Goal: Task Accomplishment & Management: Use online tool/utility

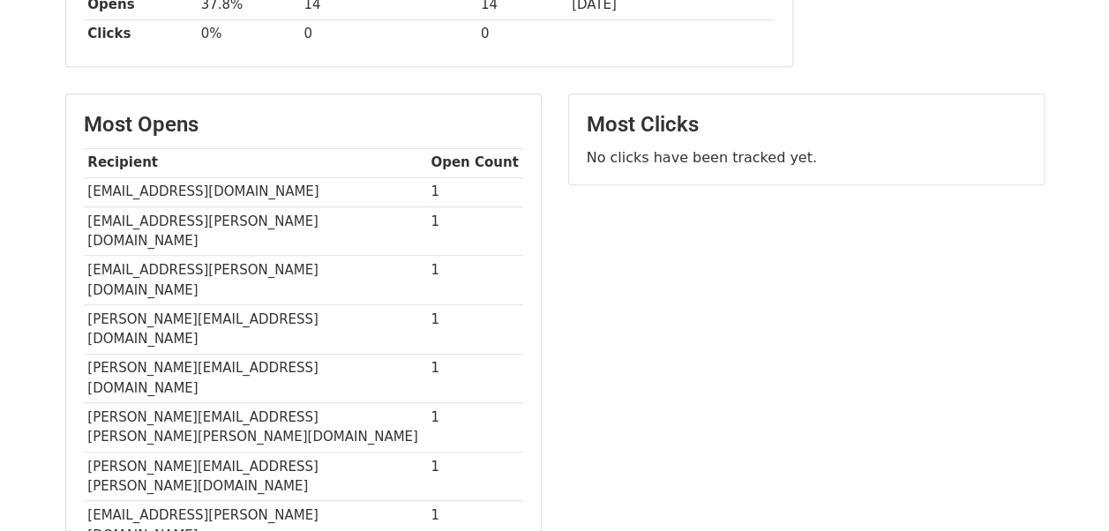
scroll to position [363, 0]
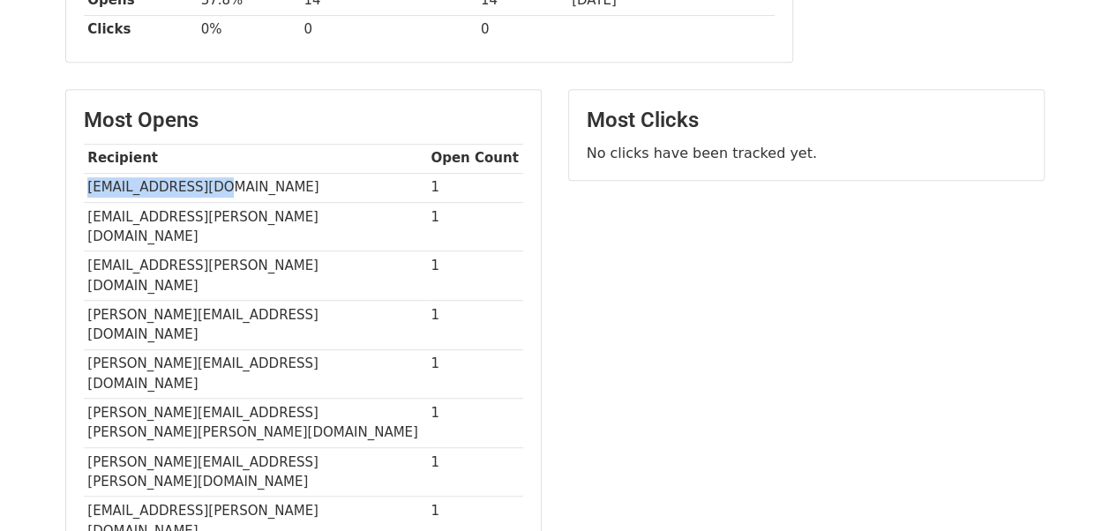
drag, startPoint x: 88, startPoint y: 184, endPoint x: 292, endPoint y: 178, distance: 203.9
click at [292, 178] on td "[EMAIL_ADDRESS][DOMAIN_NAME]" at bounding box center [255, 187] width 343 height 29
copy td "[EMAIL_ADDRESS][DOMAIN_NAME]"
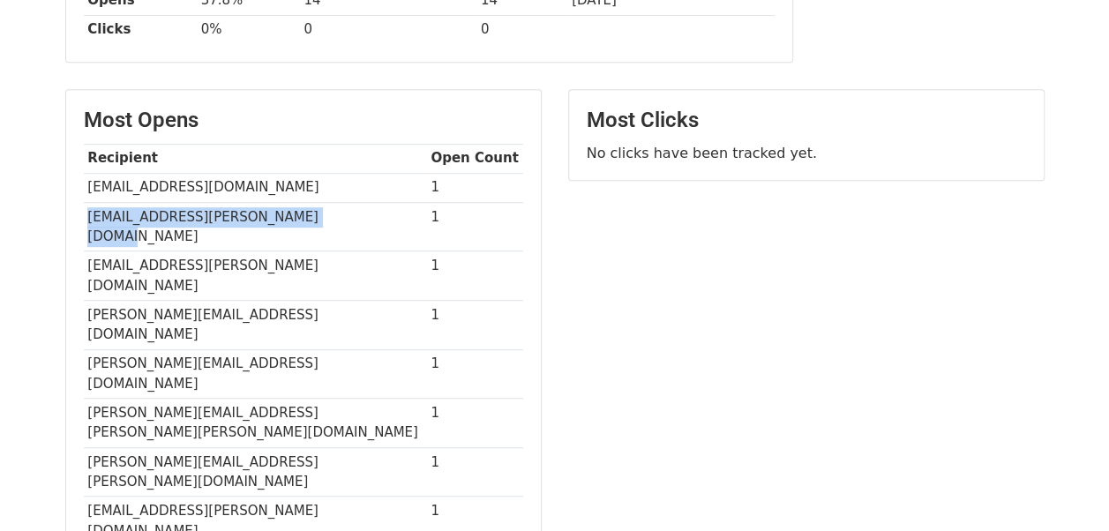
drag, startPoint x: 85, startPoint y: 213, endPoint x: 334, endPoint y: 206, distance: 248.9
click at [334, 206] on td "[EMAIL_ADDRESS][PERSON_NAME][DOMAIN_NAME]" at bounding box center [255, 226] width 343 height 49
copy td "[EMAIL_ADDRESS][PERSON_NAME][DOMAIN_NAME]"
click at [82, 236] on div "Most Opens Recipient Open Count [EMAIL_ADDRESS][DOMAIN_NAME] 1 [EMAIL_ADDRESS][…" at bounding box center [303, 365] width 475 height 551
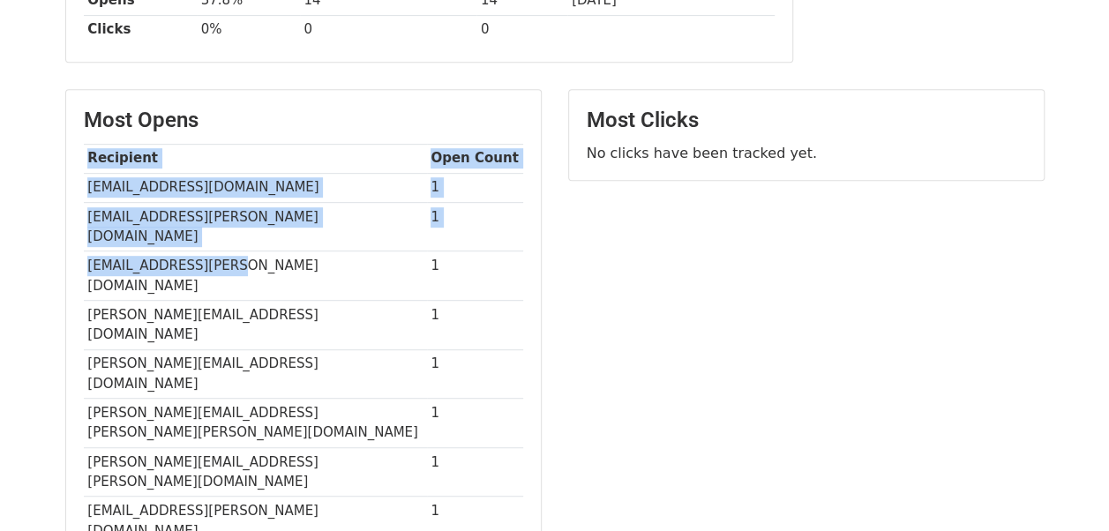
drag, startPoint x: 82, startPoint y: 236, endPoint x: 246, endPoint y: 236, distance: 164.1
click at [246, 236] on div "Most Opens Recipient Open Count [EMAIL_ADDRESS][DOMAIN_NAME] 1 [EMAIL_ADDRESS][…" at bounding box center [303, 365] width 475 height 551
click at [246, 251] on td "[EMAIL_ADDRESS][PERSON_NAME][DOMAIN_NAME]" at bounding box center [255, 275] width 343 height 49
click at [180, 251] on td "[EMAIL_ADDRESS][PERSON_NAME][DOMAIN_NAME]" at bounding box center [255, 275] width 343 height 49
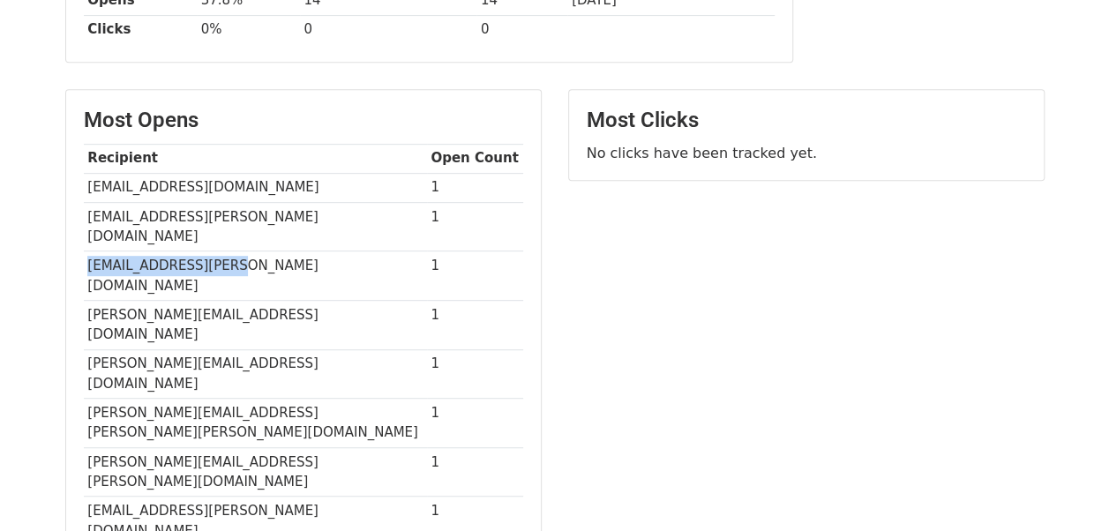
drag, startPoint x: 88, startPoint y: 243, endPoint x: 251, endPoint y: 239, distance: 162.4
click at [251, 251] on td "[EMAIL_ADDRESS][PERSON_NAME][DOMAIN_NAME]" at bounding box center [255, 275] width 343 height 49
copy td "[EMAIL_ADDRESS][PERSON_NAME][DOMAIN_NAME]"
click at [249, 447] on td "[PERSON_NAME][EMAIL_ADDRESS][PERSON_NAME][DOMAIN_NAME]" at bounding box center [255, 471] width 343 height 49
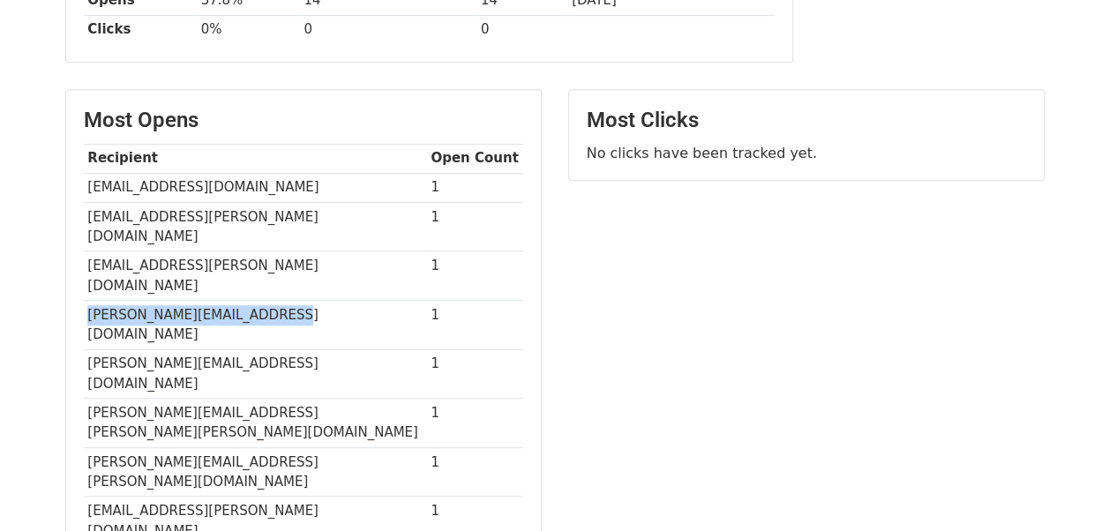
drag, startPoint x: 86, startPoint y: 267, endPoint x: 295, endPoint y: 278, distance: 208.5
click at [295, 300] on td "[PERSON_NAME][EMAIL_ADDRESS][DOMAIN_NAME]" at bounding box center [255, 324] width 343 height 49
copy td "[PERSON_NAME][EMAIL_ADDRESS][DOMAIN_NAME]"
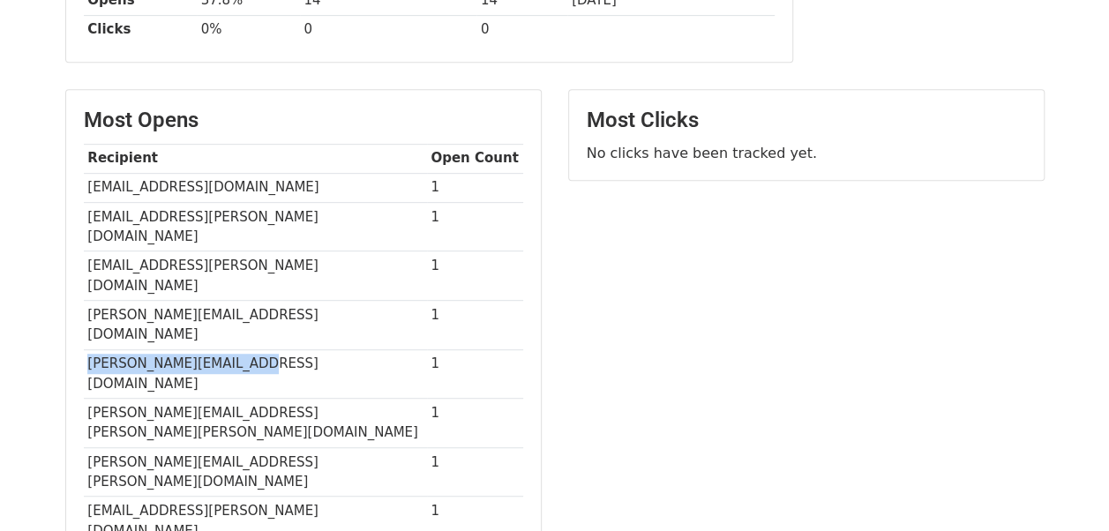
drag, startPoint x: 85, startPoint y: 297, endPoint x: 334, endPoint y: 285, distance: 249.1
click at [334, 349] on td "[PERSON_NAME][EMAIL_ADDRESS][DOMAIN_NAME]" at bounding box center [255, 373] width 343 height 49
copy td "[PERSON_NAME][EMAIL_ADDRESS][DOMAIN_NAME]"
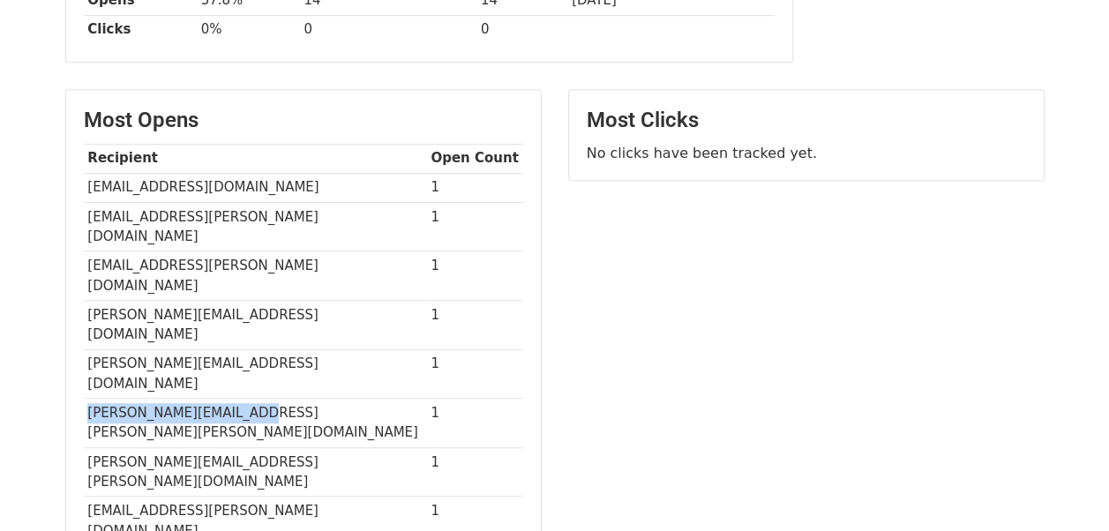
drag, startPoint x: 88, startPoint y: 325, endPoint x: 291, endPoint y: 326, distance: 202.9
click at [291, 399] on td "[PERSON_NAME][EMAIL_ADDRESS][PERSON_NAME][PERSON_NAME][DOMAIN_NAME]" at bounding box center [255, 423] width 343 height 49
copy td "[PERSON_NAME][EMAIL_ADDRESS][PERSON_NAME][PERSON_NAME][DOMAIN_NAME]"
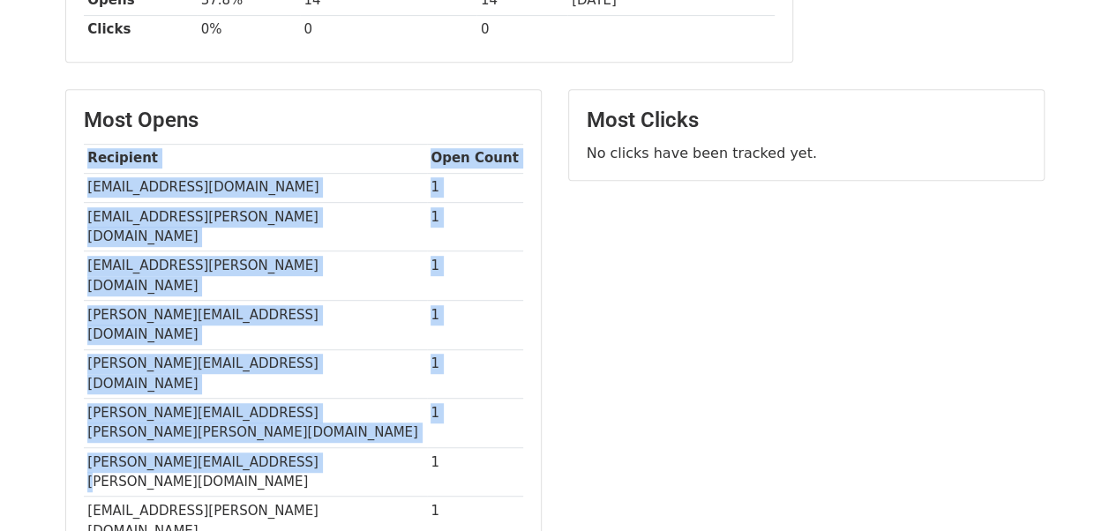
drag, startPoint x: 79, startPoint y: 357, endPoint x: 300, endPoint y: 357, distance: 220.6
click at [300, 357] on div "Most Opens Recipient Open Count [EMAIL_ADDRESS][DOMAIN_NAME] 1 [EMAIL_ADDRESS][…" at bounding box center [303, 365] width 475 height 551
click at [300, 447] on td "[PERSON_NAME][EMAIL_ADDRESS][PERSON_NAME][DOMAIN_NAME]" at bounding box center [255, 471] width 343 height 49
click at [250, 447] on td "[PERSON_NAME][EMAIL_ADDRESS][PERSON_NAME][DOMAIN_NAME]" at bounding box center [255, 471] width 343 height 49
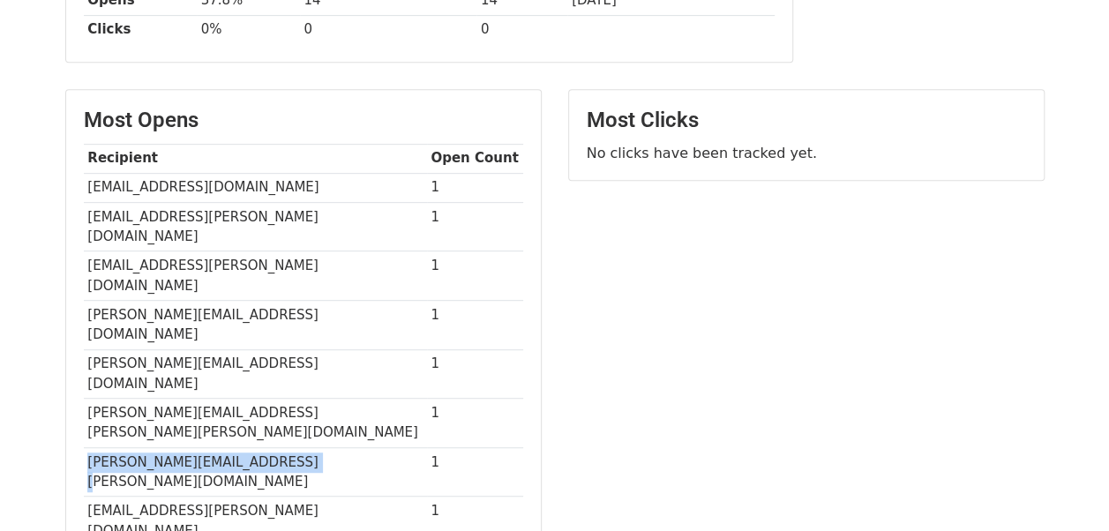
drag, startPoint x: 85, startPoint y: 352, endPoint x: 307, endPoint y: 354, distance: 222.4
click at [307, 447] on td "[PERSON_NAME][EMAIL_ADDRESS][PERSON_NAME][DOMAIN_NAME]" at bounding box center [255, 471] width 343 height 49
copy td "[PERSON_NAME][EMAIL_ADDRESS][PERSON_NAME][DOMAIN_NAME]"
click at [326, 469] on div "Most Opens Recipient Open Count [EMAIL_ADDRESS][DOMAIN_NAME] 1 [EMAIL_ADDRESS][…" at bounding box center [303, 365] width 475 height 551
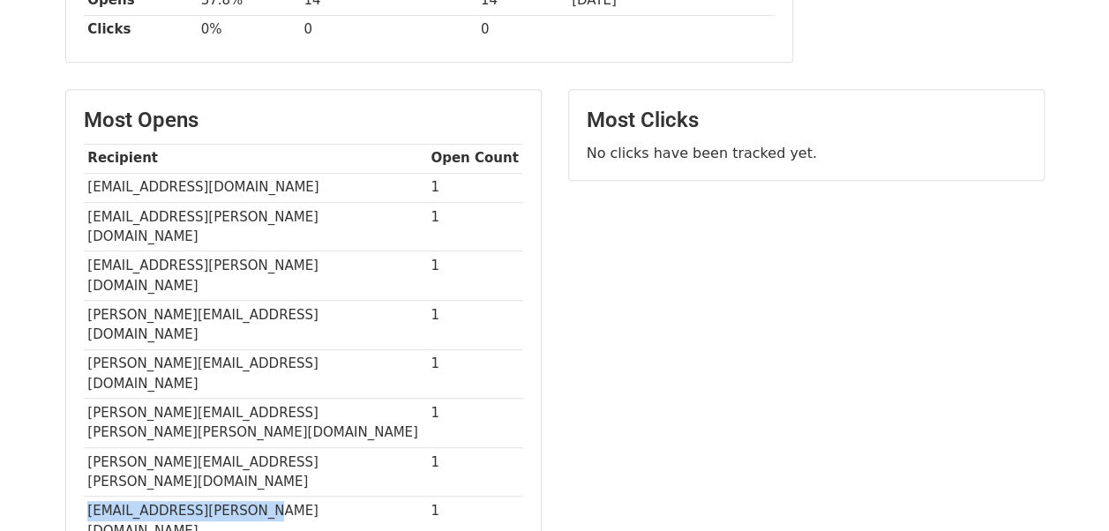
drag, startPoint x: 85, startPoint y: 386, endPoint x: 272, endPoint y: 395, distance: 187.3
click at [272, 497] on td "[EMAIL_ADDRESS][PERSON_NAME][DOMAIN_NAME]" at bounding box center [255, 521] width 343 height 49
click at [322, 469] on div "Most Opens Recipient Open Count [EMAIL_ADDRESS][DOMAIN_NAME] 1 [EMAIL_ADDRESS][…" at bounding box center [303, 365] width 475 height 551
drag, startPoint x: 86, startPoint y: 411, endPoint x: 271, endPoint y: 420, distance: 184.6
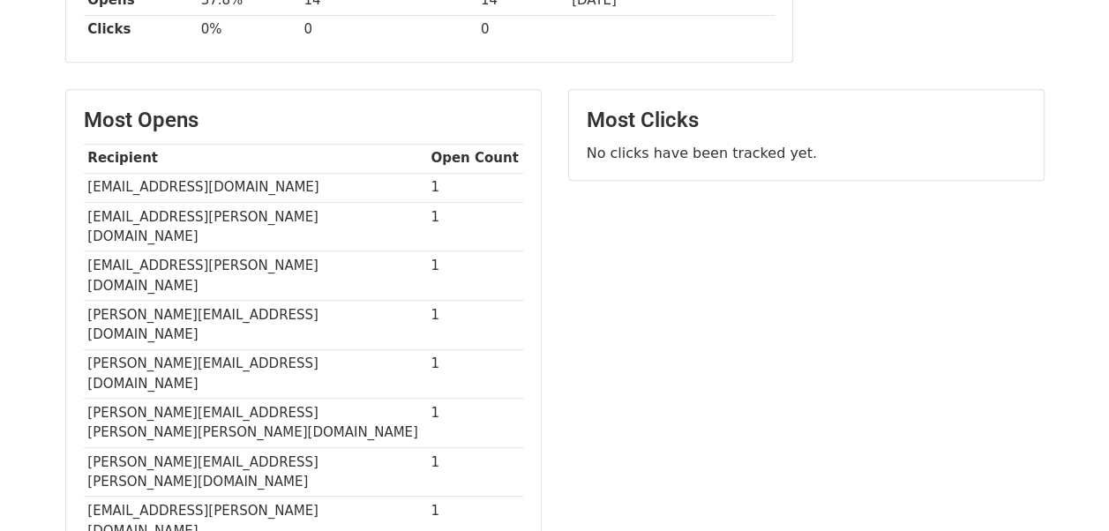
drag, startPoint x: 85, startPoint y: 442, endPoint x: 277, endPoint y: 452, distance: 192.6
click at [341, 462] on div "Most Opens Recipient Open Count [EMAIL_ADDRESS][DOMAIN_NAME] 1 [EMAIL_ADDRESS][…" at bounding box center [303, 365] width 475 height 551
